Goal: Transaction & Acquisition: Book appointment/travel/reservation

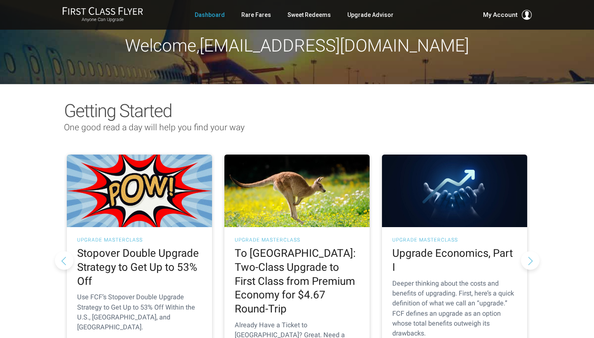
scroll to position [2, 0]
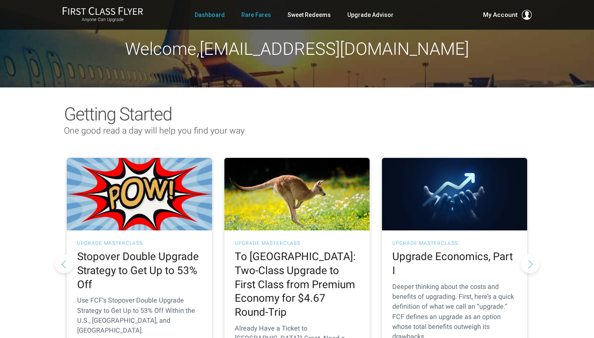
click at [265, 14] on link "Rare Fares" at bounding box center [256, 14] width 30 height 15
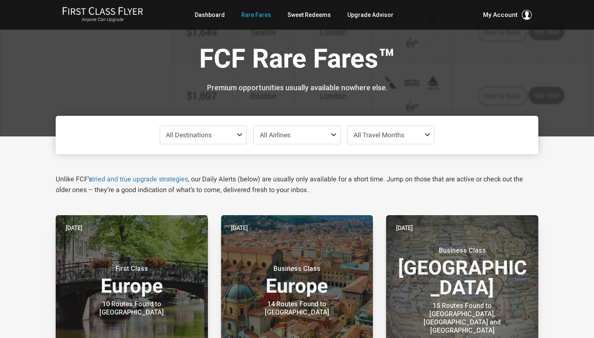
click at [239, 135] on span at bounding box center [241, 135] width 10 height 7
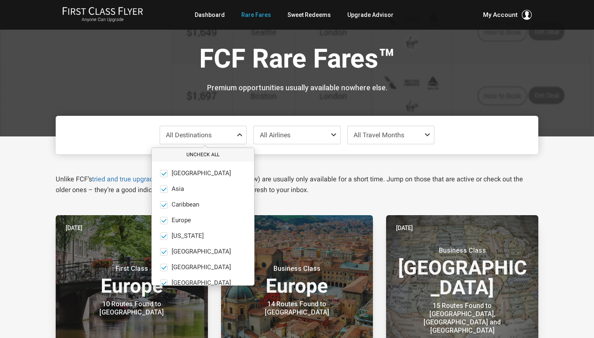
click at [192, 155] on button "Uncheck All" at bounding box center [203, 155] width 102 height 14
click at [164, 221] on span at bounding box center [163, 220] width 7 height 7
click at [0, 0] on input "Europe only" at bounding box center [0, 0] width 0 height 0
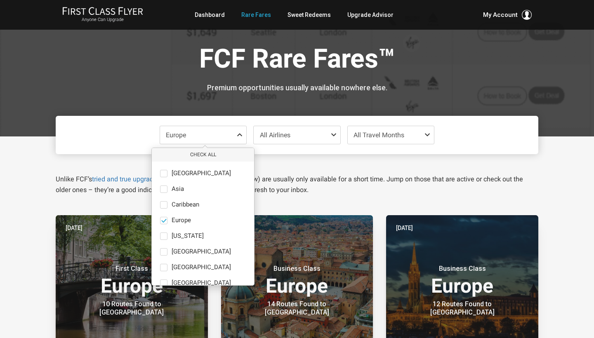
click at [425, 138] on span "All Travel Months" at bounding box center [391, 135] width 87 height 18
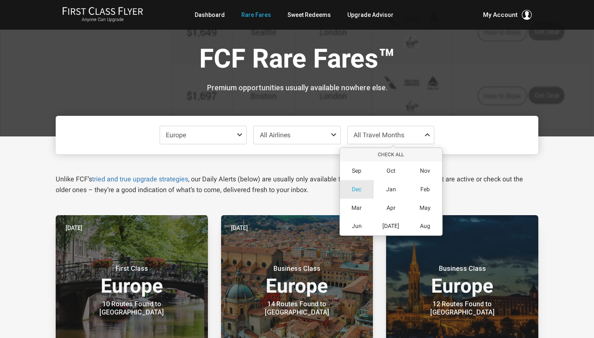
click at [363, 189] on div "Dec" at bounding box center [357, 189] width 34 height 19
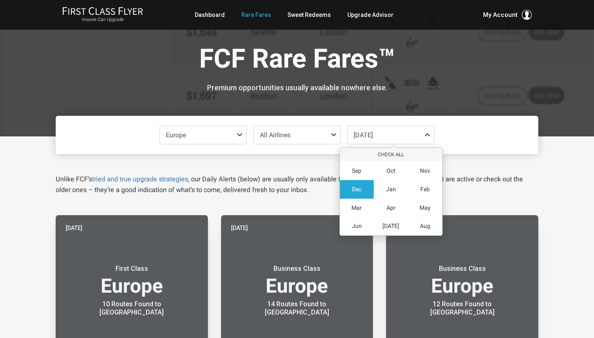
click at [496, 144] on div "Europe Check All Africa only Asia only Caribbean only Europe only Hawaii only I…" at bounding box center [297, 135] width 483 height 38
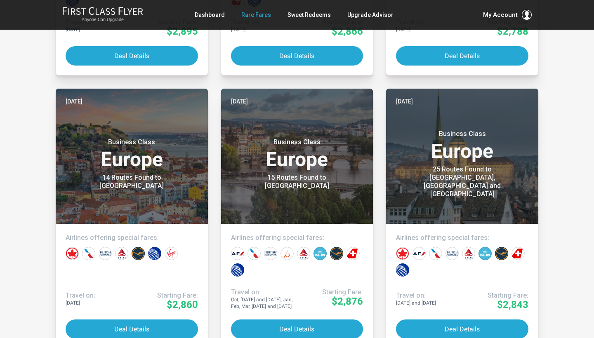
scroll to position [700, 0]
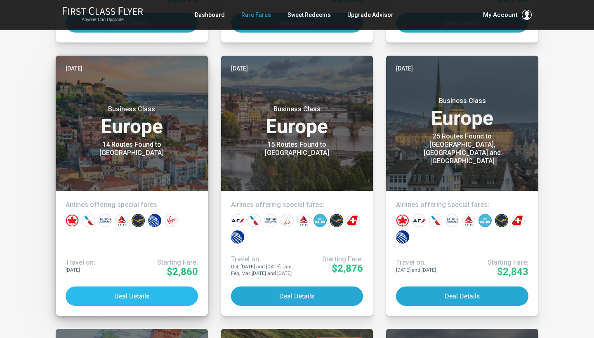
click at [128, 297] on button "Deal Details" at bounding box center [132, 296] width 132 height 19
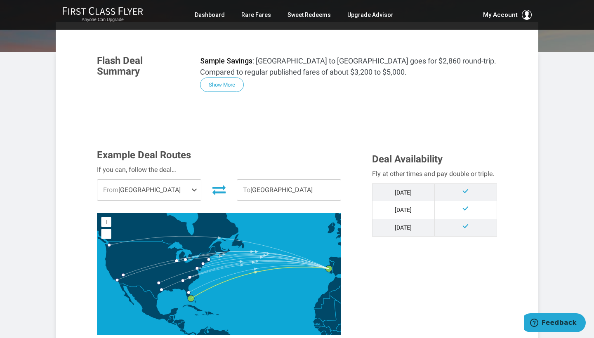
scroll to position [124, 0]
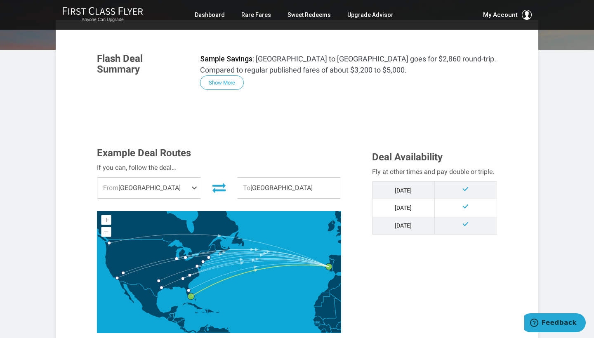
click at [195, 194] on span at bounding box center [196, 188] width 10 height 21
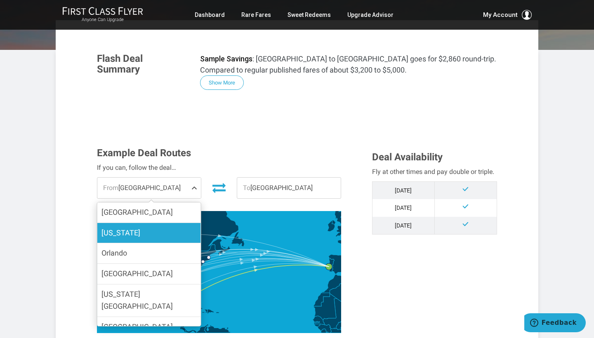
click at [127, 233] on span "[US_STATE]" at bounding box center [120, 233] width 39 height 9
click at [0, 0] on input "[US_STATE]" at bounding box center [0, 0] width 0 height 0
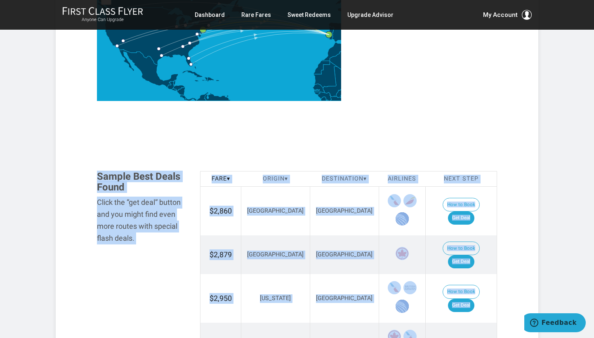
drag, startPoint x: 433, startPoint y: 308, endPoint x: 432, endPoint y: 337, distance: 29.3
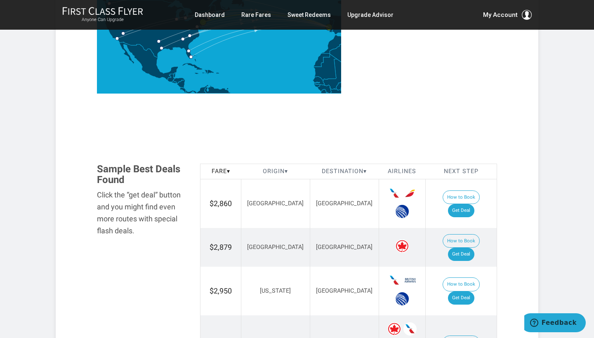
click at [514, 236] on section "Flash Deal Summary Sample Savings : [GEOGRAPHIC_DATA] to [GEOGRAPHIC_DATA] goes…" at bounding box center [297, 338] width 483 height 1114
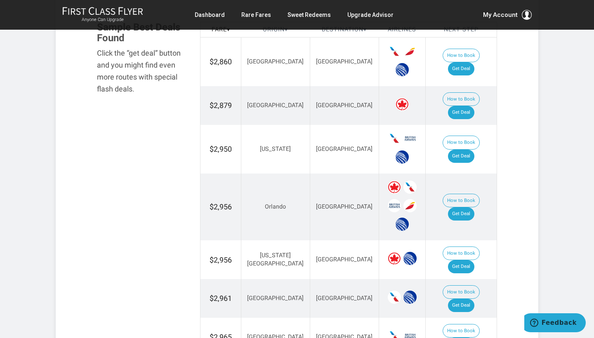
scroll to position [510, 0]
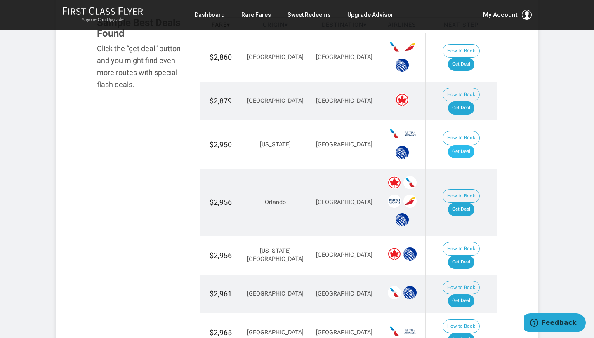
click at [470, 145] on link "Get Deal" at bounding box center [461, 151] width 26 height 13
